Goal: Task Accomplishment & Management: Manage account settings

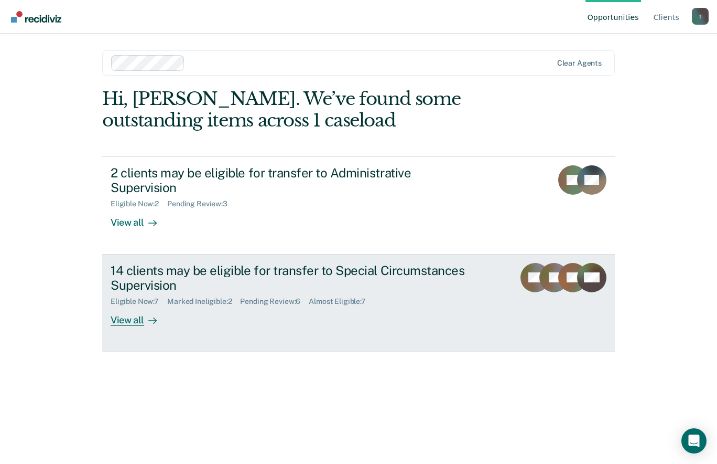
click at [133, 309] on div "View all" at bounding box center [140, 316] width 59 height 20
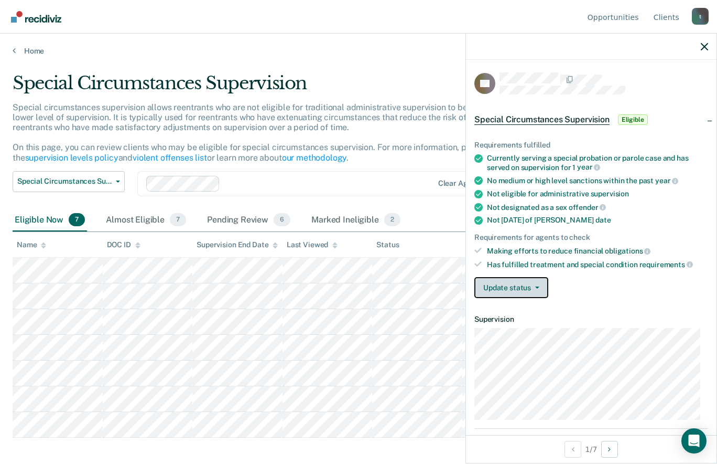
click at [546, 292] on button "Update status" at bounding box center [512, 287] width 74 height 21
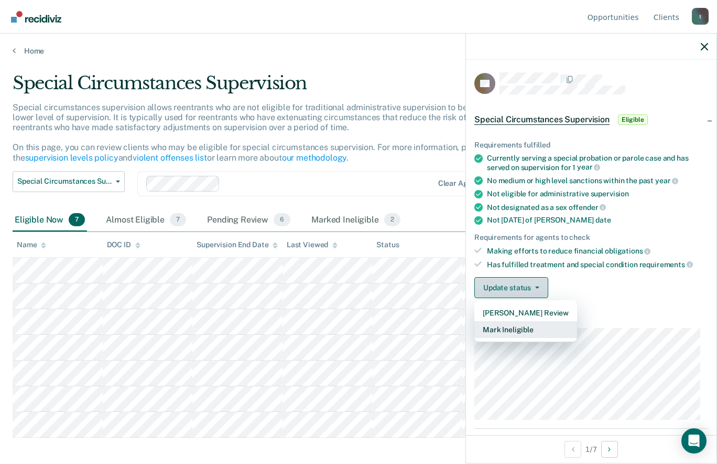
click at [549, 334] on button "Mark Ineligible" at bounding box center [526, 329] width 103 height 17
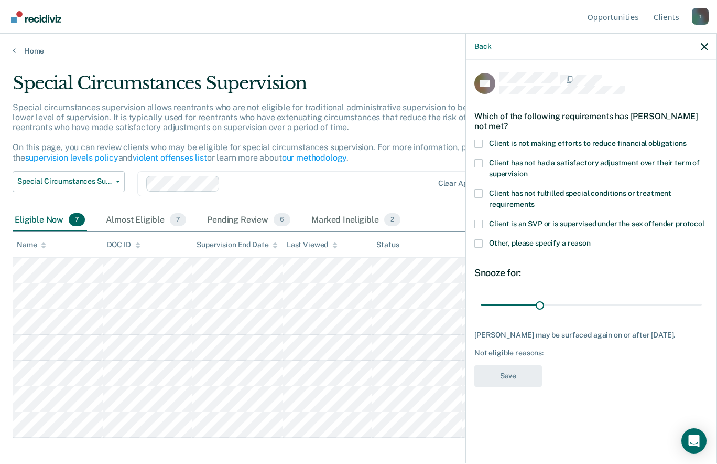
click at [486, 241] on label "Other, please specify a reason" at bounding box center [592, 244] width 234 height 11
click at [591, 239] on input "Other, please specify a reason" at bounding box center [591, 239] width 0 height 0
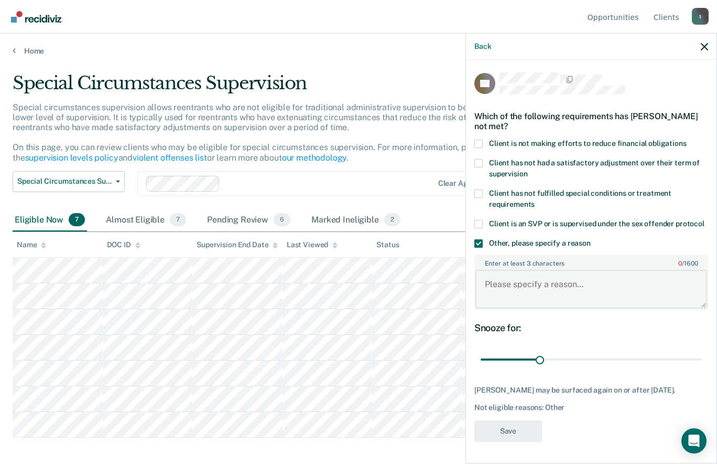
click at [512, 283] on textarea "Enter at least 3 characters 0 / 1600" at bounding box center [592, 289] width 232 height 39
type textarea "w"
type textarea "within a 90 day window period"
click at [527, 427] on button "Save" at bounding box center [509, 431] width 68 height 22
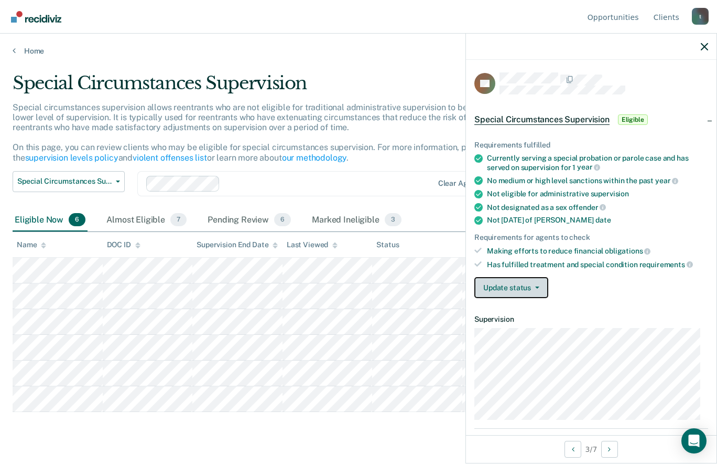
click at [536, 286] on icon "button" at bounding box center [537, 287] width 4 height 2
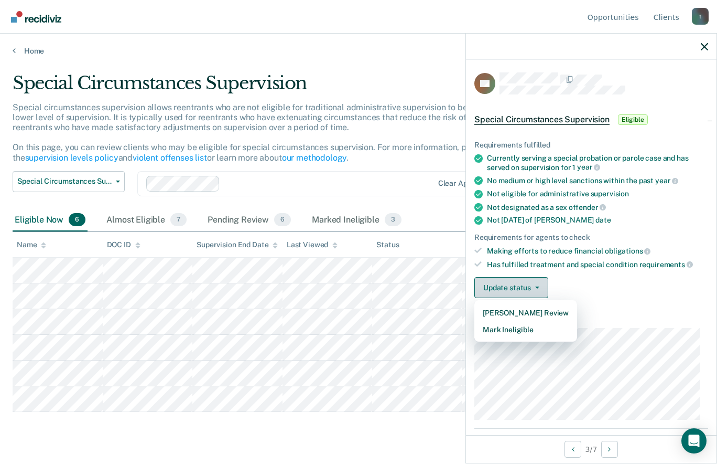
click at [531, 331] on button "Mark Ineligible" at bounding box center [526, 329] width 103 height 17
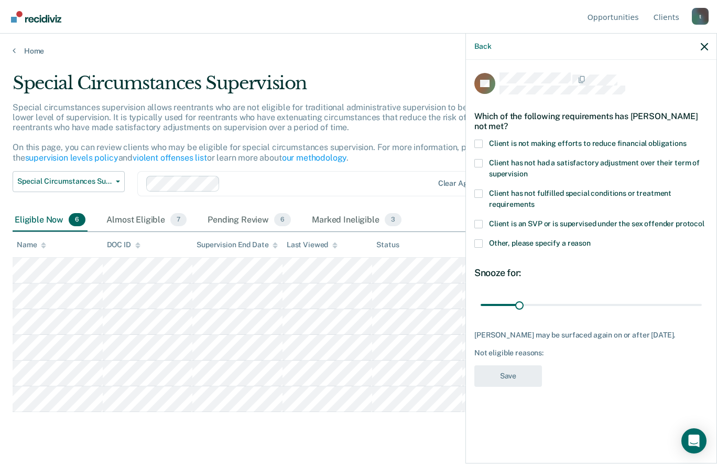
click at [481, 145] on span at bounding box center [479, 143] width 8 height 8
click at [687, 139] on input "Client is not making efforts to reduce financial obligations" at bounding box center [687, 139] width 0 height 0
click at [521, 382] on button "Save" at bounding box center [509, 376] width 68 height 22
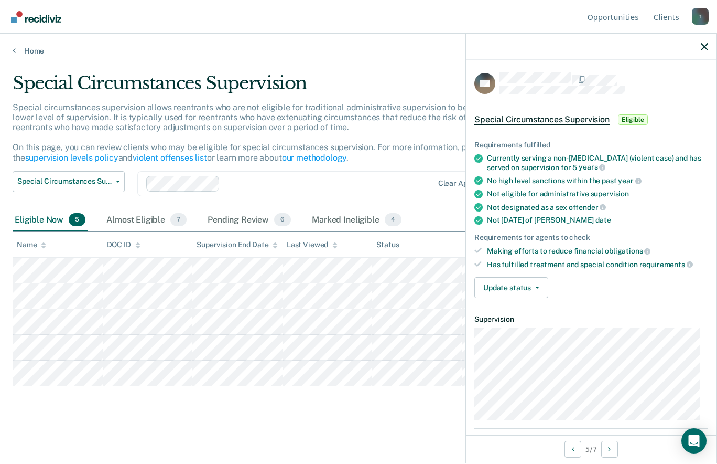
click at [531, 289] on button "Update status" at bounding box center [512, 287] width 74 height 21
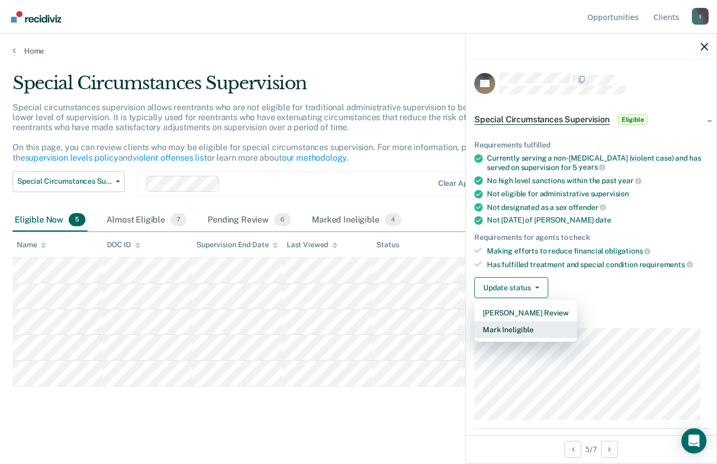
click at [538, 327] on button "Mark Ineligible" at bounding box center [526, 329] width 103 height 17
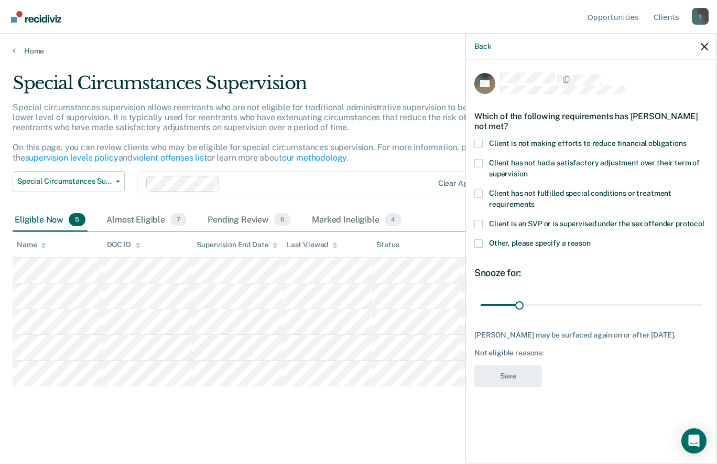
click at [485, 220] on label "Client is an SVP or is supervised under the sex offender protocol" at bounding box center [592, 225] width 234 height 11
click at [705, 220] on input "Client is an SVP or is supervised under the sex offender protocol" at bounding box center [705, 220] width 0 height 0
click at [517, 375] on button "Save" at bounding box center [509, 376] width 68 height 22
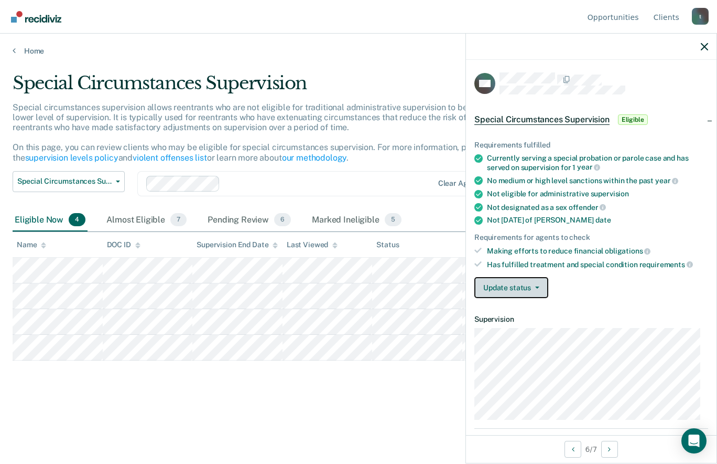
click at [538, 287] on icon "button" at bounding box center [537, 287] width 4 height 2
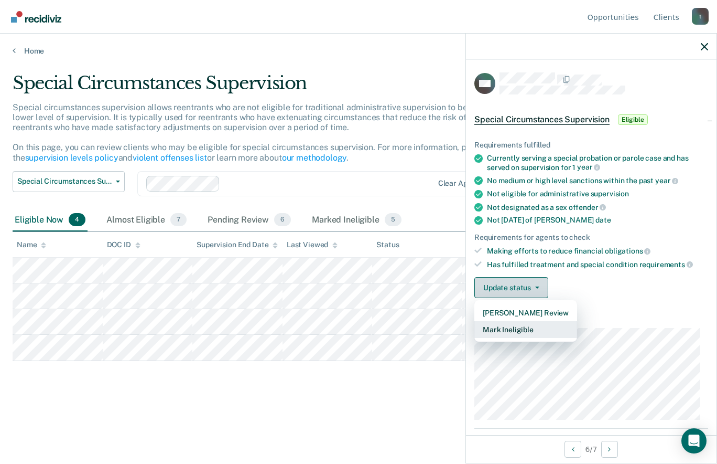
click at [543, 332] on button "Mark Ineligible" at bounding box center [526, 329] width 103 height 17
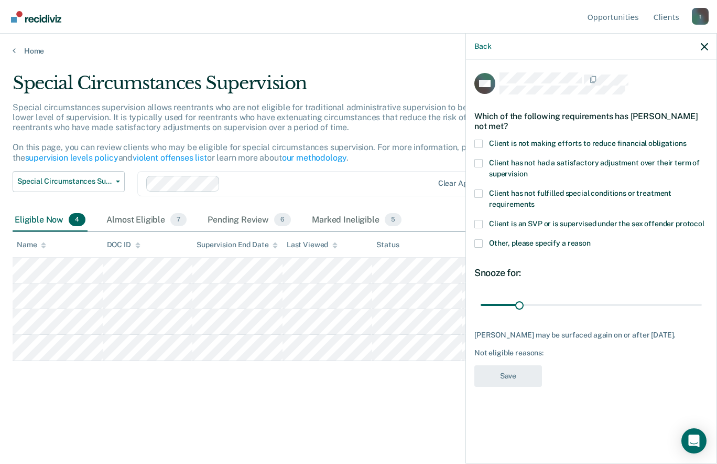
click at [481, 245] on span at bounding box center [479, 243] width 8 height 8
click at [591, 239] on input "Other, please specify a reason" at bounding box center [591, 239] width 0 height 0
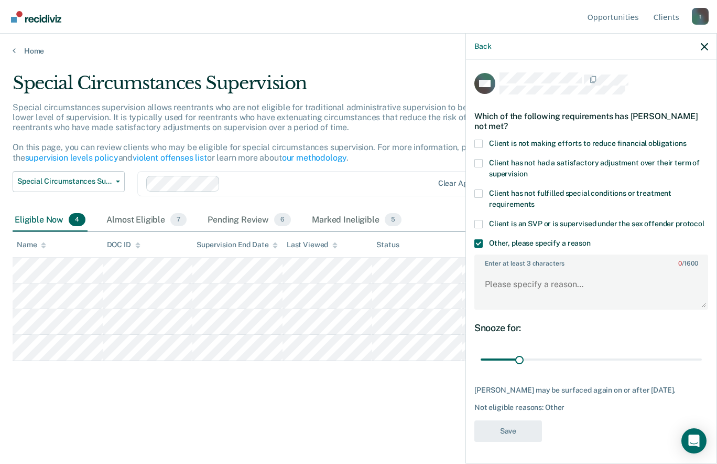
click at [479, 248] on span at bounding box center [479, 243] width 8 height 8
click at [591, 239] on input "Other, please specify a reason" at bounding box center [591, 239] width 0 height 0
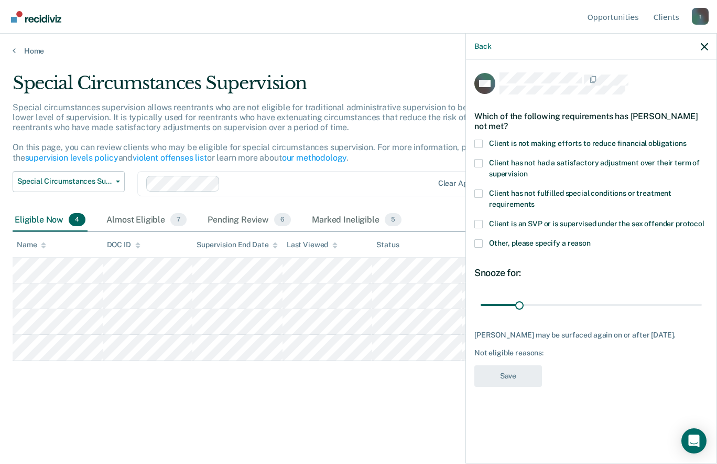
click at [707, 48] on icon "button" at bounding box center [704, 46] width 7 height 7
